Goal: Contribute content: Contribute content

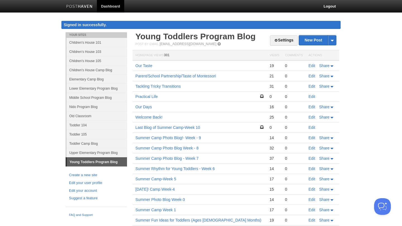
click at [316, 112] on td "Edit Share" at bounding box center [321, 107] width 33 height 10
click at [310, 97] on link "Edit" at bounding box center [311, 97] width 7 height 4
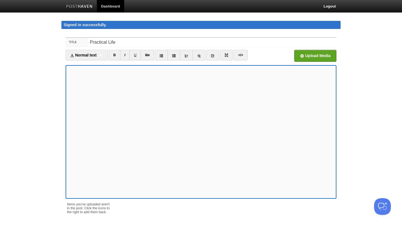
scroll to position [99, 0]
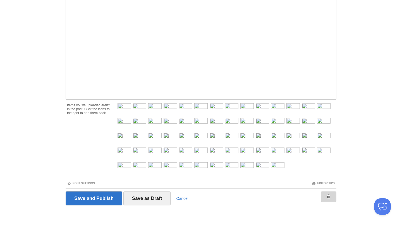
click at [326, 196] on link at bounding box center [328, 197] width 16 height 11
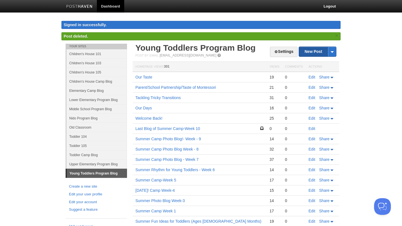
click at [311, 50] on link "New Post" at bounding box center [317, 52] width 37 height 10
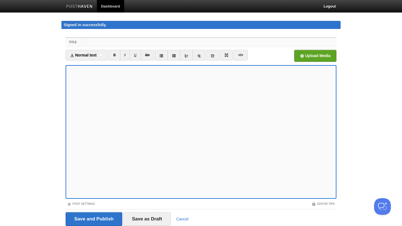
click at [106, 43] on input "Title" at bounding box center [212, 42] width 248 height 9
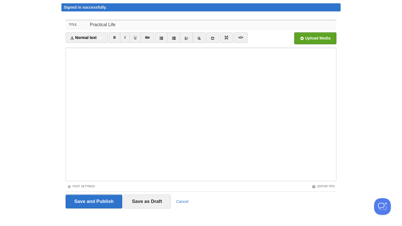
scroll to position [21, 0]
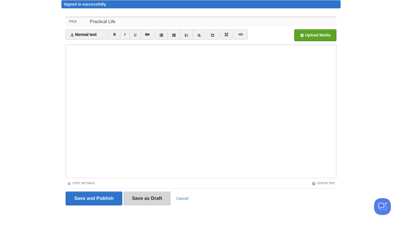
type input "Practical Life"
click at [143, 201] on input "Save as Draft" at bounding box center [146, 199] width 47 height 14
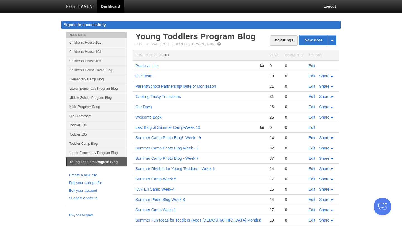
click at [90, 108] on link "Nido Program Blog" at bounding box center [96, 106] width 61 height 9
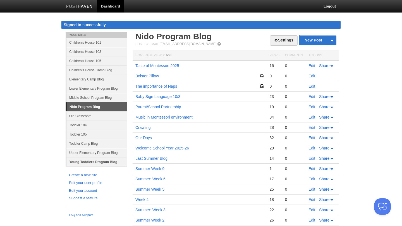
click at [86, 163] on link "Young Toddlers Program Blog" at bounding box center [96, 162] width 61 height 9
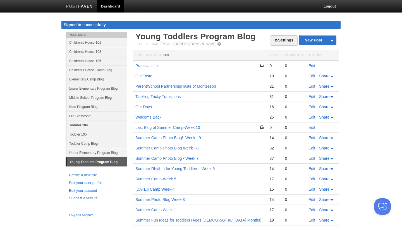
click at [76, 125] on link "Toddler 104" at bounding box center [96, 125] width 61 height 9
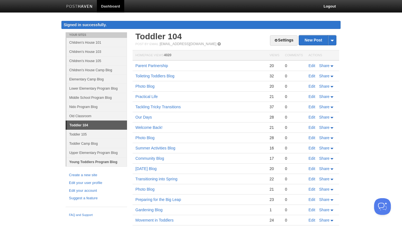
click at [102, 164] on link "Young Toddlers Program Blog" at bounding box center [96, 162] width 61 height 9
